Goal: Find specific page/section: Find specific page/section

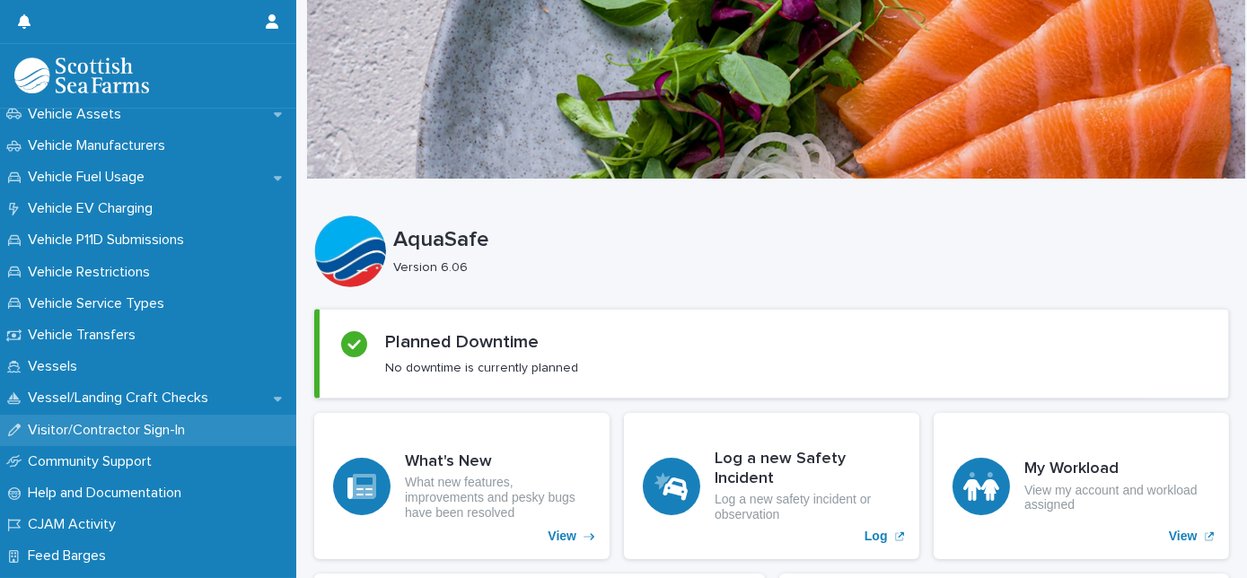
scroll to position [1600, 0]
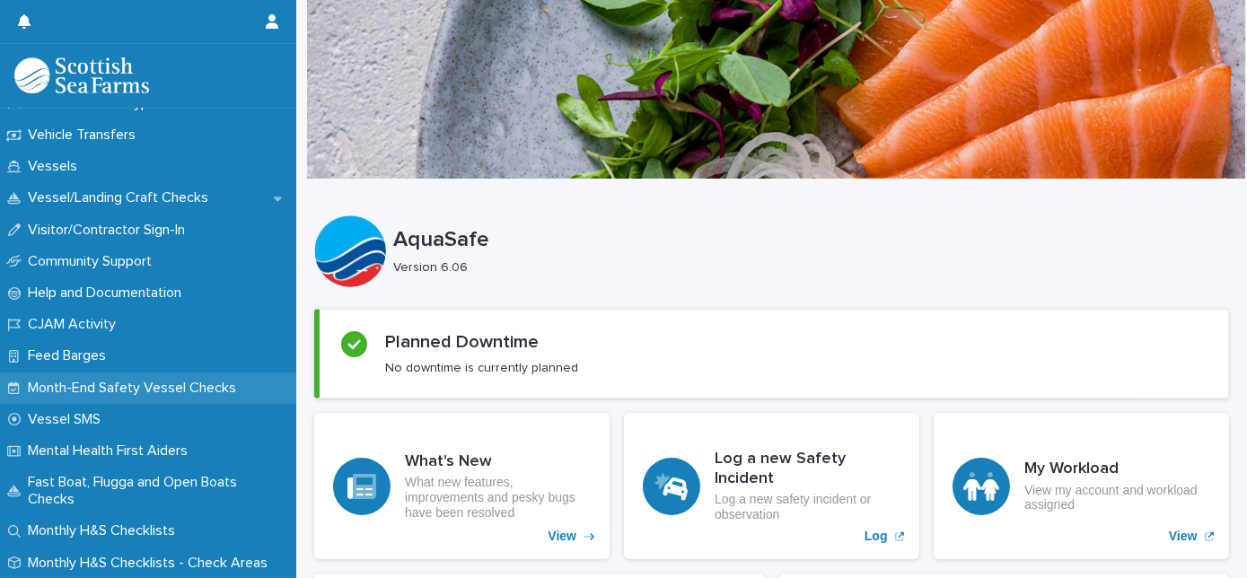
click at [129, 396] on div "Month-End Safety Vessel Checks" at bounding box center [148, 388] width 296 height 31
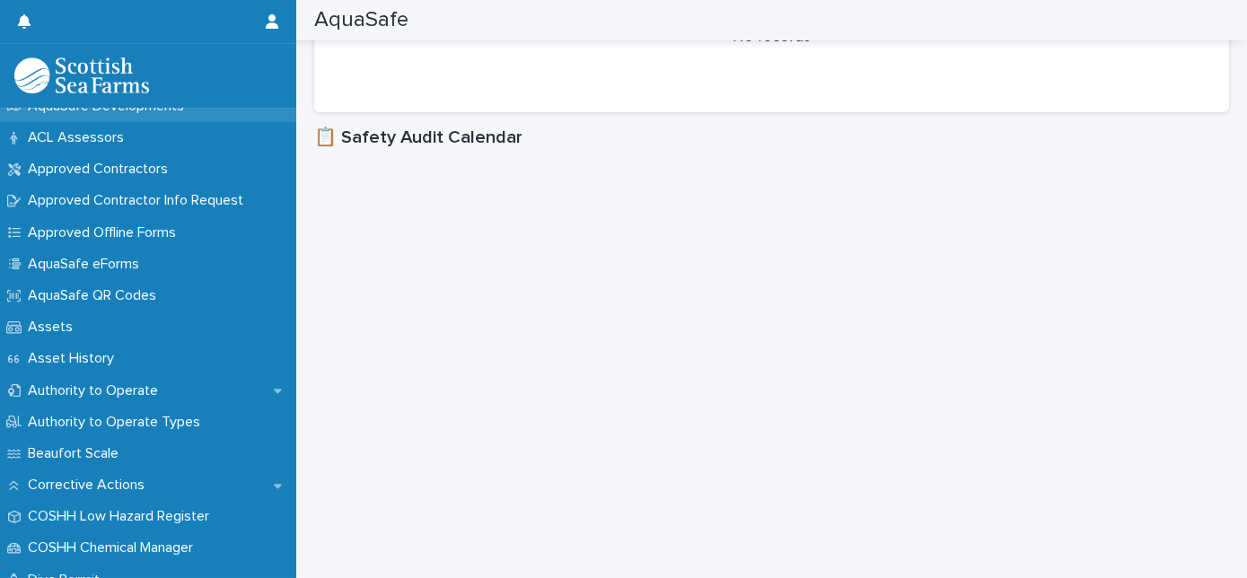
scroll to position [162, 0]
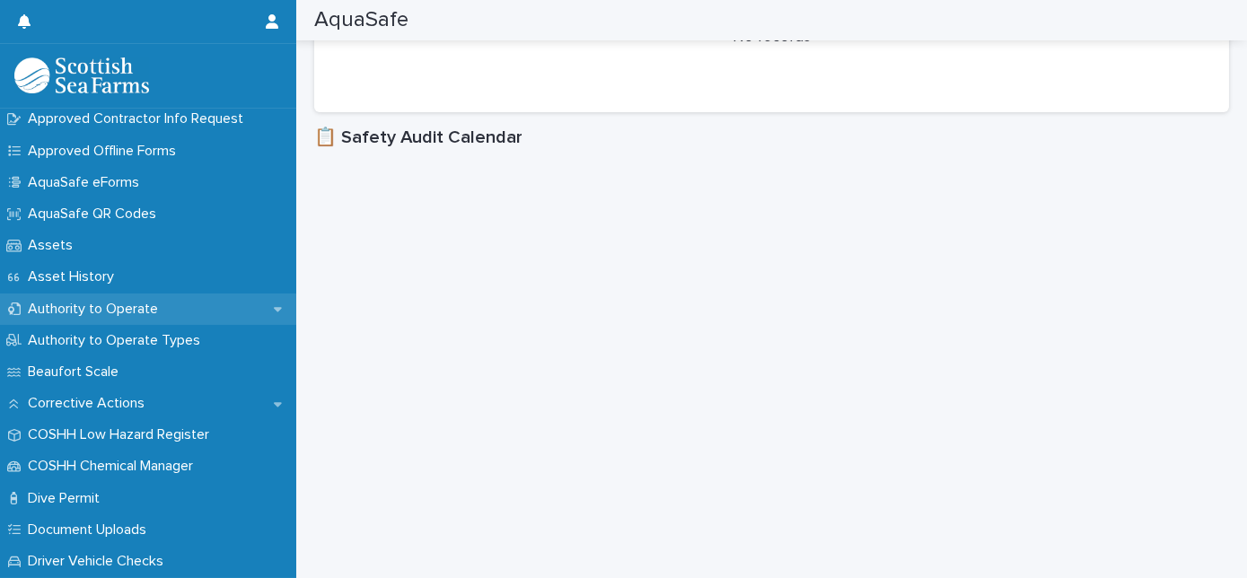
click at [274, 307] on icon at bounding box center [278, 309] width 8 height 4
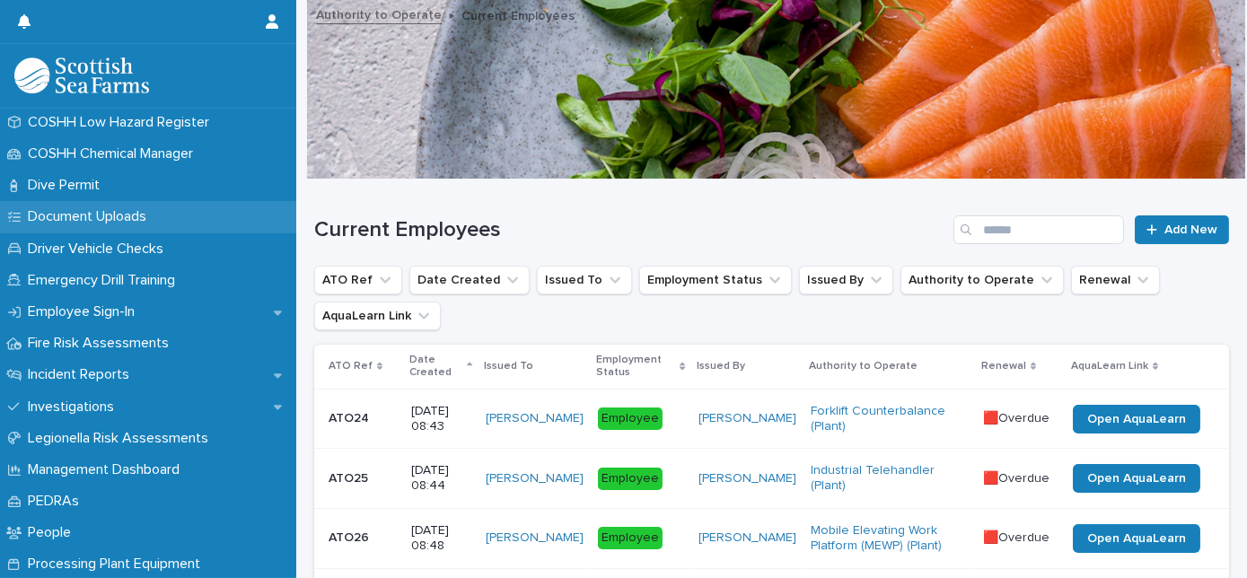
scroll to position [571, 0]
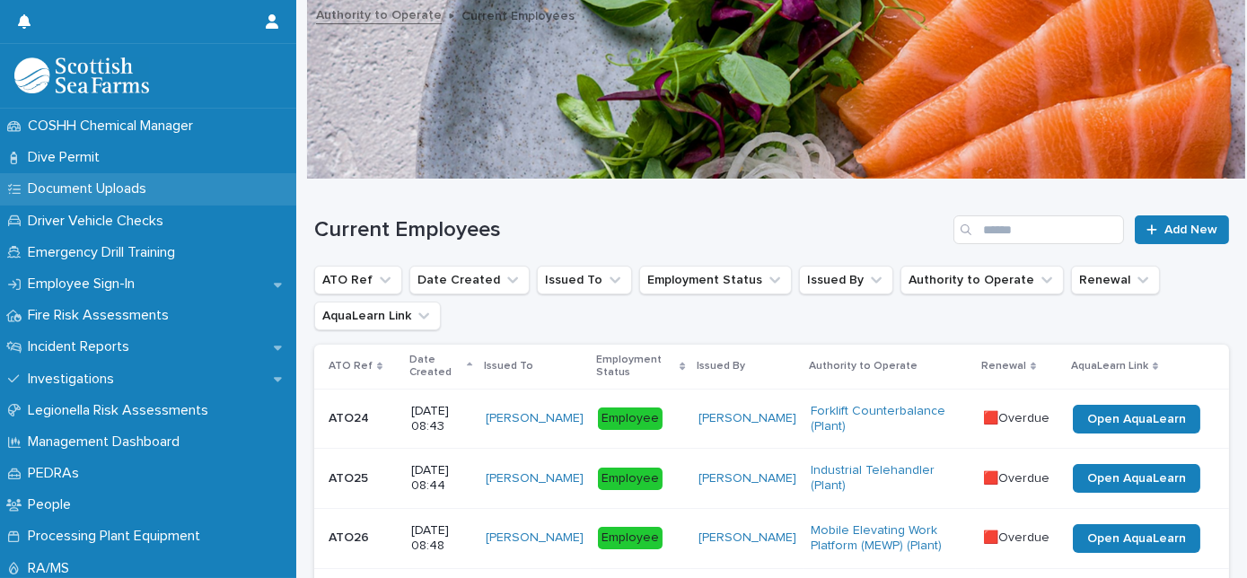
click at [72, 195] on p "Document Uploads" at bounding box center [91, 188] width 140 height 17
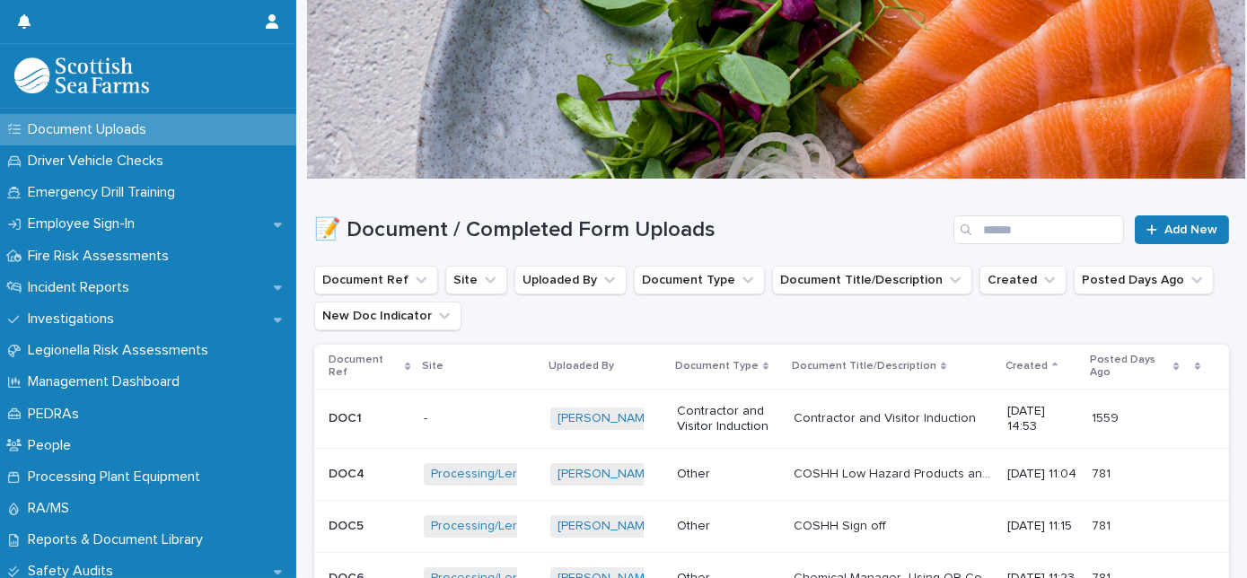
scroll to position [571, 0]
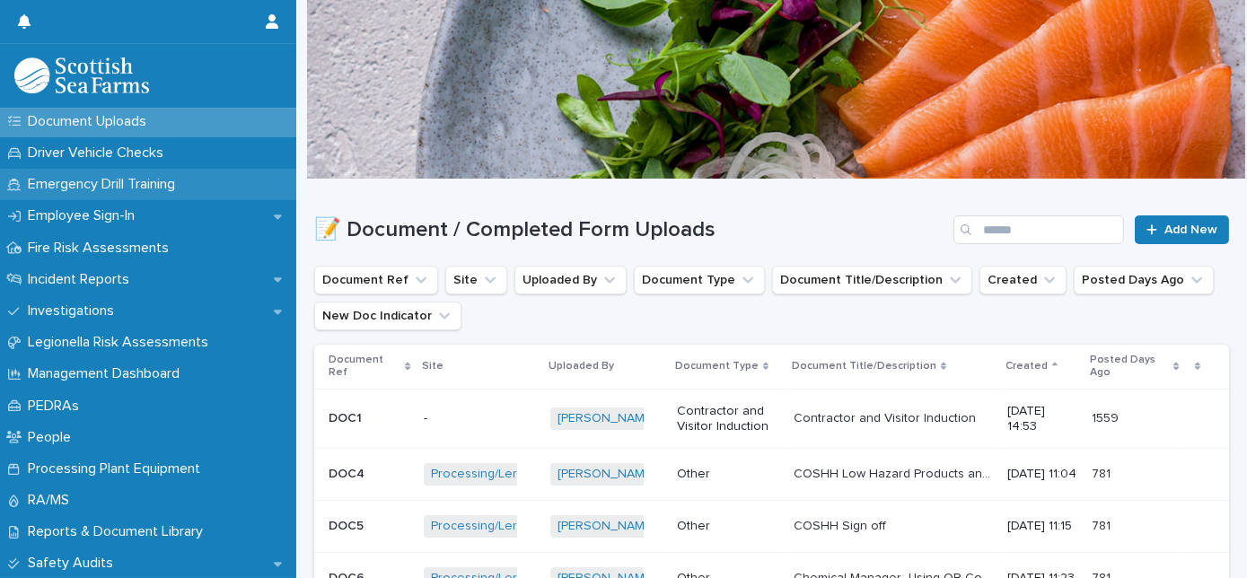
click at [109, 180] on p "Emergency Drill Training" at bounding box center [105, 184] width 169 height 17
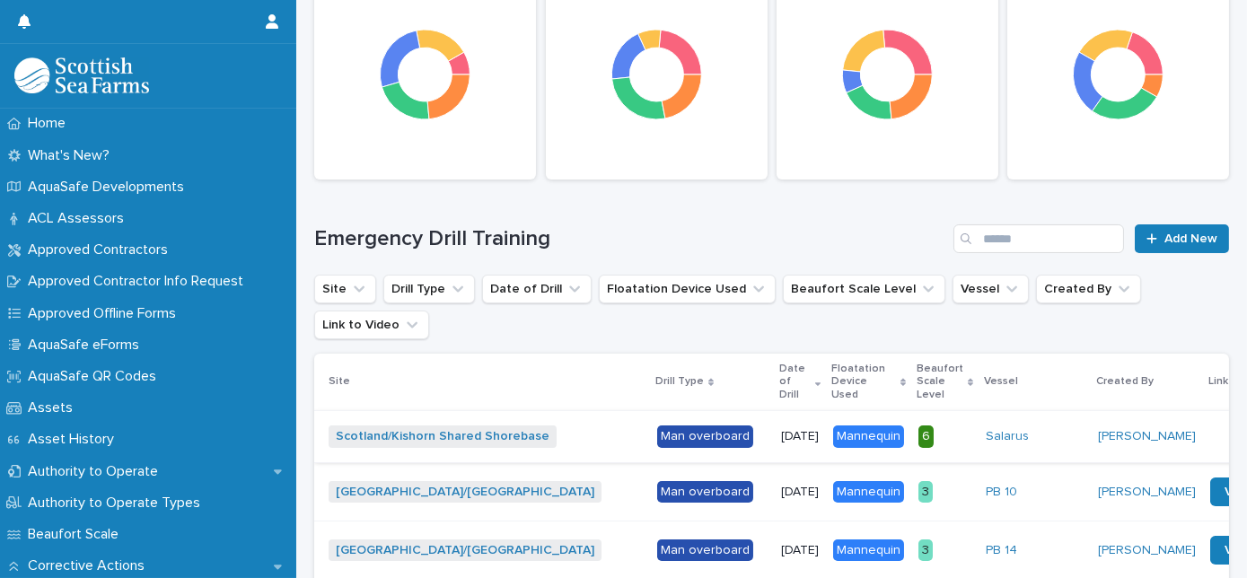
scroll to position [408, 0]
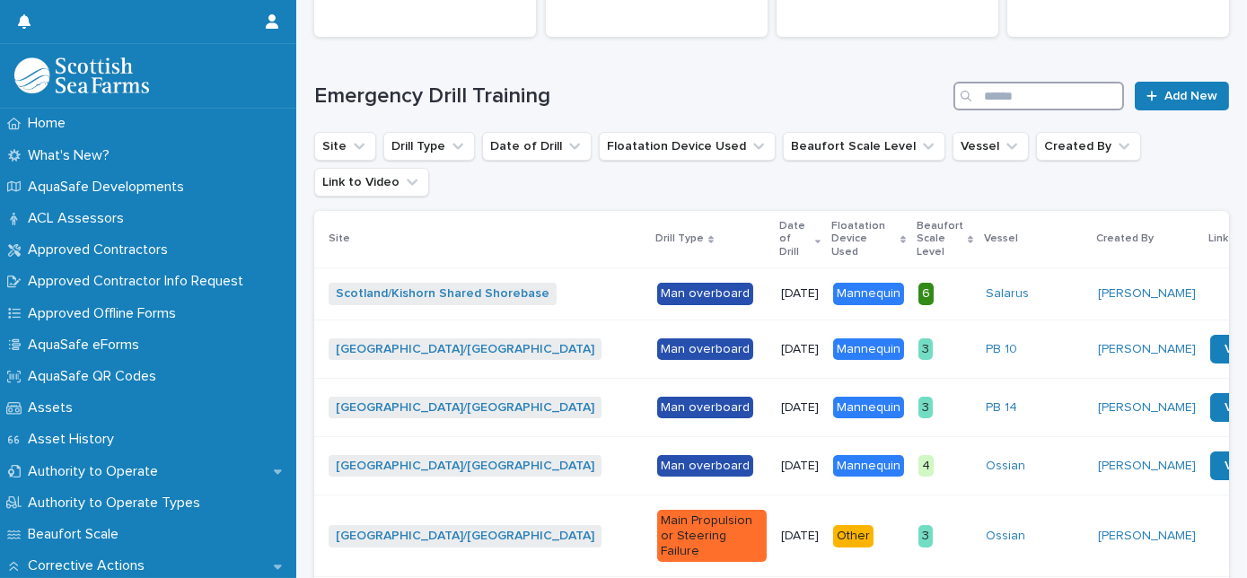
click at [1001, 101] on input "Search" at bounding box center [1038, 96] width 171 height 29
type input "*********"
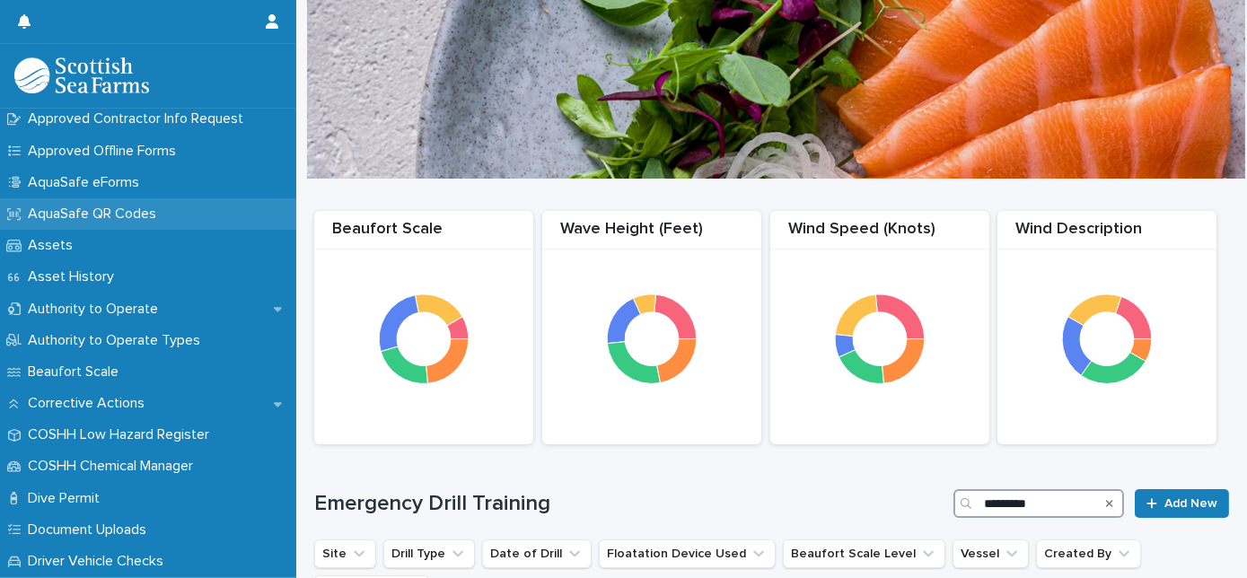
scroll to position [326, 0]
